Goal: Task Accomplishment & Management: Use online tool/utility

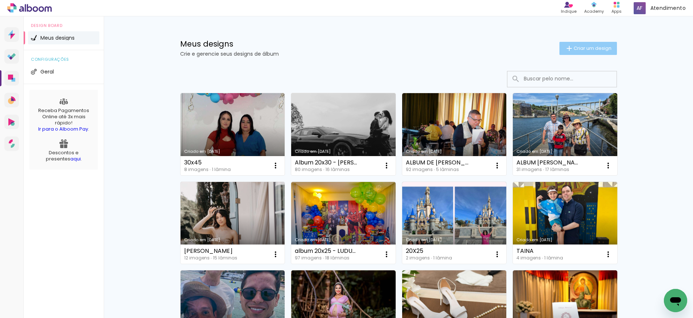
click at [585, 47] on span "Criar um design" at bounding box center [593, 48] width 38 height 5
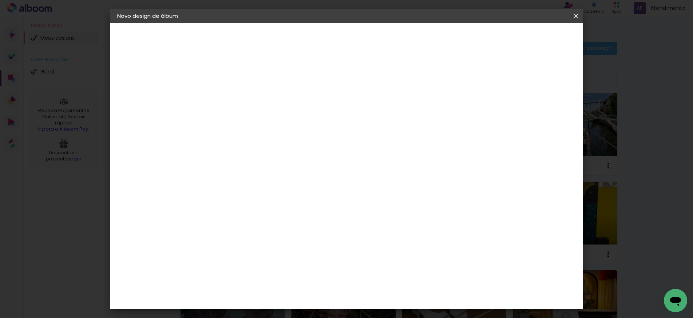
click at [236, 98] on input at bounding box center [236, 97] width 0 height 11
type input "ALBUM [PERSON_NAME] 15 ([PERSON_NAME])"
type paper-input "ALBUM [PERSON_NAME] 15 ([PERSON_NAME])"
click at [0, 0] on slot "Avançar" at bounding box center [0, 0] width 0 height 0
click at [0, 0] on slot "Tamanho Livre" at bounding box center [0, 0] width 0 height 0
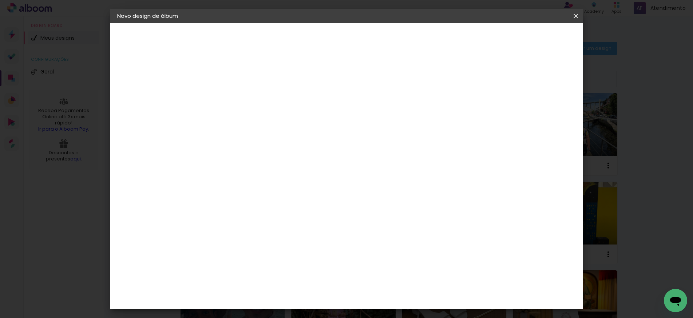
click at [0, 0] on slot "Avançar" at bounding box center [0, 0] width 0 height 0
click at [317, 112] on span "30" at bounding box center [317, 113] width 12 height 11
drag, startPoint x: 312, startPoint y: 115, endPoint x: 332, endPoint y: 114, distance: 20.4
click at [332, 114] on div "30 cm" at bounding box center [321, 114] width 146 height 18
click at [314, 116] on span "30" at bounding box center [317, 113] width 12 height 11
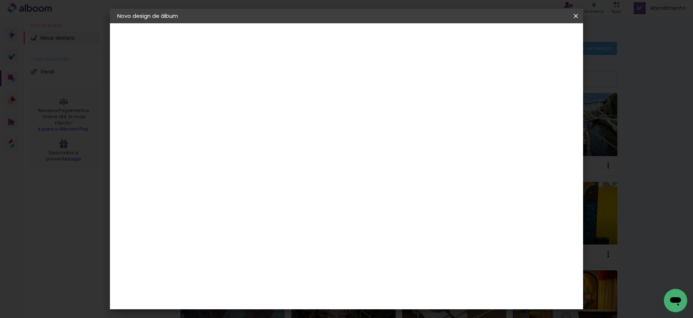
drag, startPoint x: 310, startPoint y: 114, endPoint x: 322, endPoint y: 114, distance: 12.4
click at [321, 114] on div "30 cm" at bounding box center [321, 114] width 146 height 18
drag, startPoint x: 216, startPoint y: 209, endPoint x: 212, endPoint y: 209, distance: 3.7
click at [213, 209] on input "30" at bounding box center [213, 208] width 19 height 11
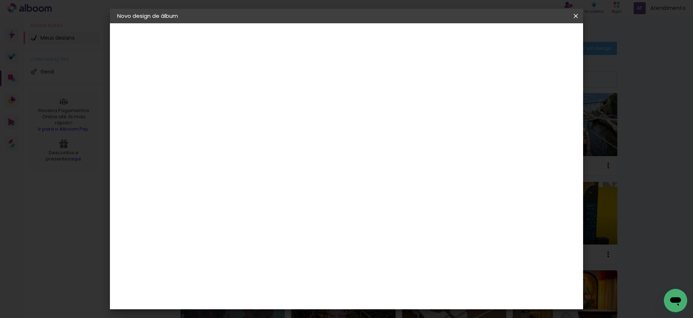
drag, startPoint x: 213, startPoint y: 209, endPoint x: 223, endPoint y: 206, distance: 10.4
click at [223, 206] on div "30" at bounding box center [218, 208] width 28 height 11
type input "25"
type paper-input "25"
click at [316, 114] on span "30" at bounding box center [317, 113] width 12 height 11
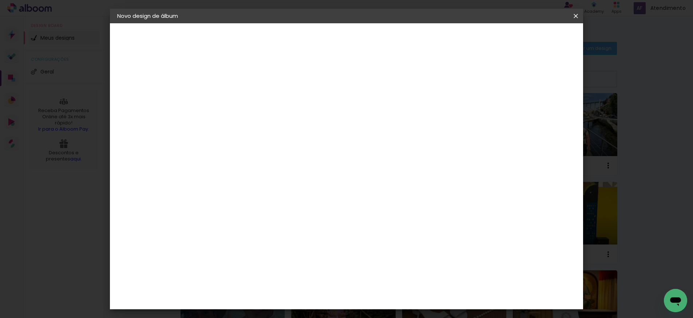
scroll to position [7, 0]
click at [215, 191] on input "25" at bounding box center [213, 189] width 19 height 11
drag, startPoint x: 214, startPoint y: 190, endPoint x: 222, endPoint y: 189, distance: 8.1
click at [222, 189] on input "25" at bounding box center [213, 189] width 19 height 11
click at [311, 103] on span "30" at bounding box center [317, 107] width 12 height 11
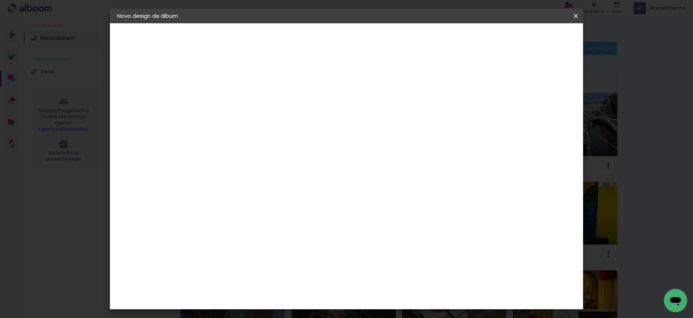
drag, startPoint x: 312, startPoint y: 106, endPoint x: 320, endPoint y: 106, distance: 7.6
click at [321, 106] on span "30" at bounding box center [317, 107] width 12 height 11
click at [218, 190] on input "25" at bounding box center [213, 189] width 19 height 11
click at [221, 189] on input "25" at bounding box center [213, 189] width 19 height 11
click at [317, 106] on span "30" at bounding box center [317, 107] width 12 height 11
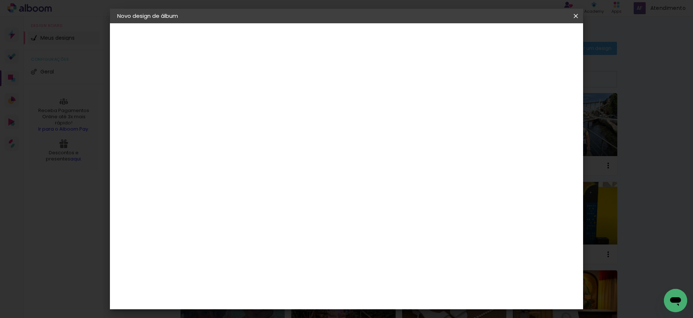
drag, startPoint x: 311, startPoint y: 107, endPoint x: 321, endPoint y: 107, distance: 9.5
click at [320, 107] on span "30" at bounding box center [317, 107] width 12 height 11
click at [321, 107] on span "30" at bounding box center [317, 107] width 12 height 11
drag, startPoint x: 321, startPoint y: 107, endPoint x: 310, endPoint y: 107, distance: 10.2
click at [311, 107] on span "30" at bounding box center [317, 107] width 12 height 11
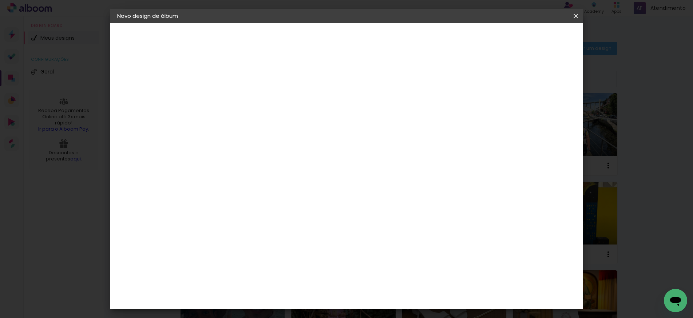
click at [217, 192] on input "25" at bounding box center [213, 189] width 19 height 11
click at [213, 191] on input "25" at bounding box center [213, 189] width 19 height 11
drag, startPoint x: 314, startPoint y: 107, endPoint x: 319, endPoint y: 107, distance: 5.5
click at [319, 107] on span "30" at bounding box center [317, 107] width 12 height 11
click at [317, 108] on span "30" at bounding box center [317, 107] width 12 height 11
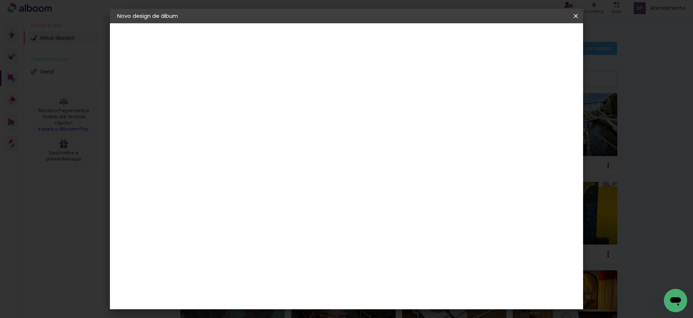
drag, startPoint x: 312, startPoint y: 107, endPoint x: 318, endPoint y: 106, distance: 6.6
click at [318, 107] on span "30" at bounding box center [317, 107] width 12 height 11
click at [320, 107] on span "30" at bounding box center [317, 107] width 12 height 11
drag, startPoint x: 314, startPoint y: 107, endPoint x: 320, endPoint y: 107, distance: 5.8
click at [320, 107] on span "30" at bounding box center [317, 107] width 12 height 11
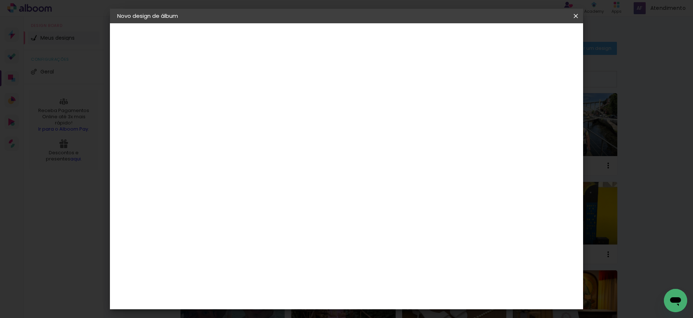
drag, startPoint x: 215, startPoint y: 189, endPoint x: 221, endPoint y: 189, distance: 5.9
click at [221, 189] on input "25" at bounding box center [213, 189] width 19 height 11
click at [216, 188] on input "25" at bounding box center [213, 189] width 19 height 11
drag, startPoint x: 214, startPoint y: 188, endPoint x: 223, endPoint y: 187, distance: 9.1
click at [223, 187] on div "25" at bounding box center [218, 189] width 28 height 11
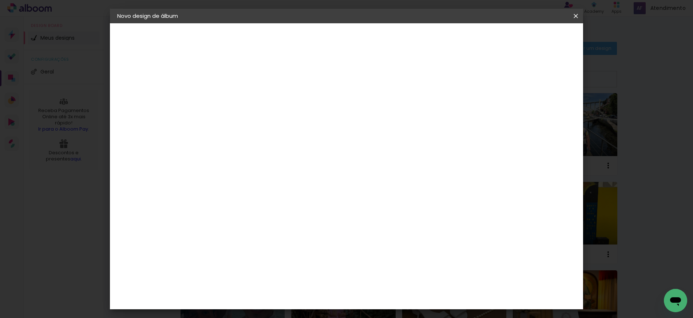
click at [220, 189] on input "25" at bounding box center [213, 189] width 19 height 11
drag, startPoint x: 222, startPoint y: 188, endPoint x: 210, endPoint y: 188, distance: 12.4
click at [210, 188] on input "25" at bounding box center [213, 189] width 19 height 11
click at [217, 188] on input "25" at bounding box center [213, 189] width 19 height 11
drag, startPoint x: 214, startPoint y: 188, endPoint x: 223, endPoint y: 187, distance: 9.1
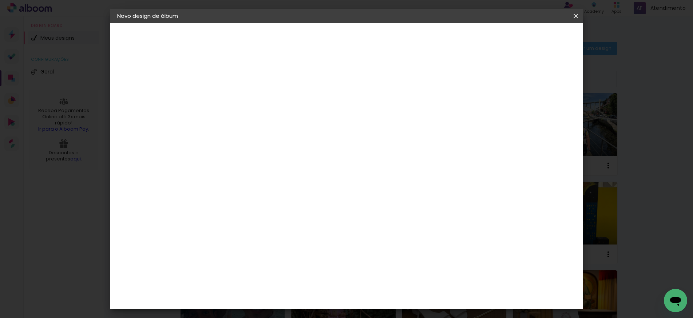
click at [223, 187] on div "25" at bounding box center [218, 189] width 28 height 11
click at [316, 107] on span "30" at bounding box center [317, 107] width 12 height 11
drag, startPoint x: 312, startPoint y: 107, endPoint x: 323, endPoint y: 108, distance: 10.6
click at [322, 107] on span "30" at bounding box center [317, 107] width 12 height 11
drag, startPoint x: 214, startPoint y: 188, endPoint x: 221, endPoint y: 190, distance: 7.2
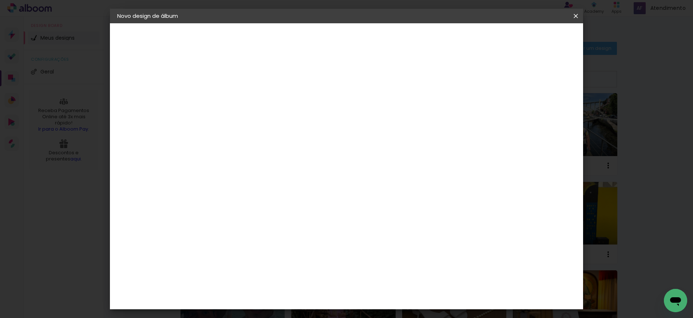
click at [221, 187] on input "25" at bounding box center [213, 189] width 19 height 11
click at [218, 189] on input "25" at bounding box center [213, 189] width 19 height 11
drag, startPoint x: 214, startPoint y: 189, endPoint x: 222, endPoint y: 188, distance: 7.7
click at [222, 188] on input "25" at bounding box center [213, 189] width 19 height 11
drag, startPoint x: 221, startPoint y: 189, endPoint x: 214, endPoint y: 190, distance: 7.2
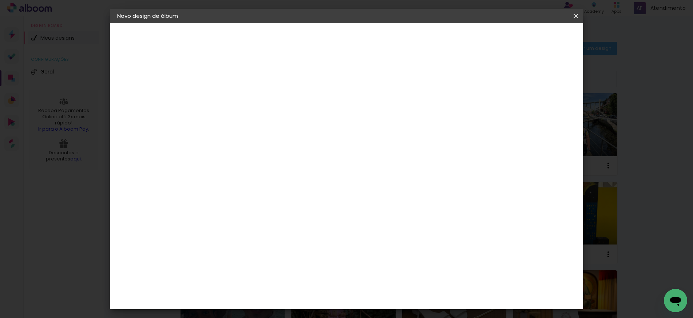
click at [220, 189] on input "25" at bounding box center [213, 189] width 19 height 11
click at [215, 189] on input "25" at bounding box center [213, 189] width 19 height 11
drag, startPoint x: 214, startPoint y: 187, endPoint x: 226, endPoint y: 188, distance: 12.0
click at [226, 188] on div "25" at bounding box center [218, 189] width 28 height 11
